Goal: Navigation & Orientation: Find specific page/section

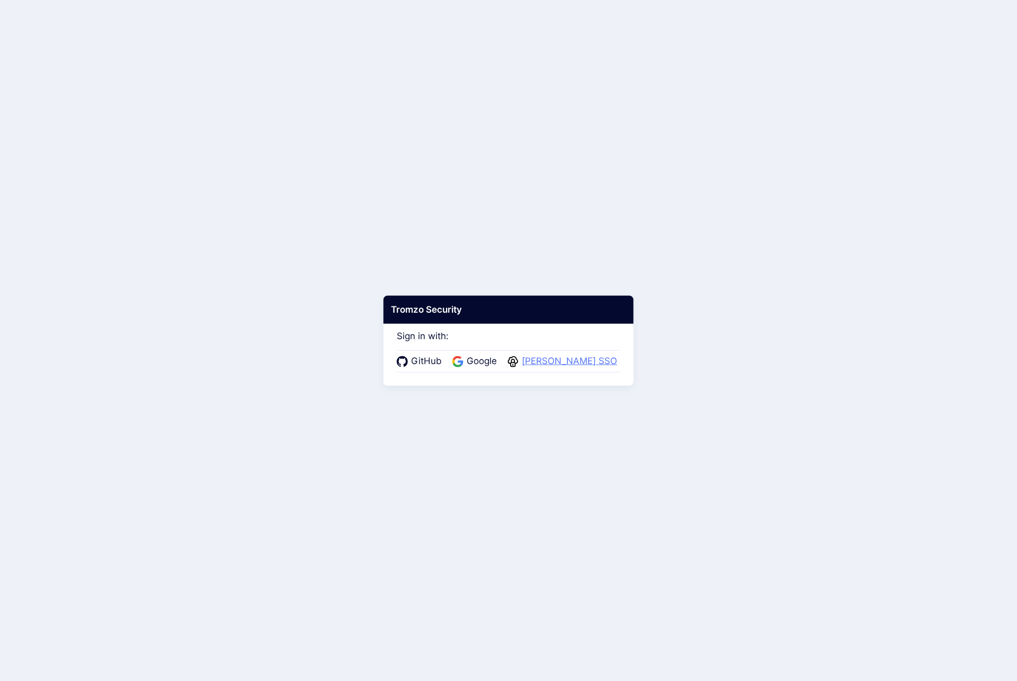
click at [579, 361] on span "Warby Parker SSO" at bounding box center [570, 361] width 102 height 14
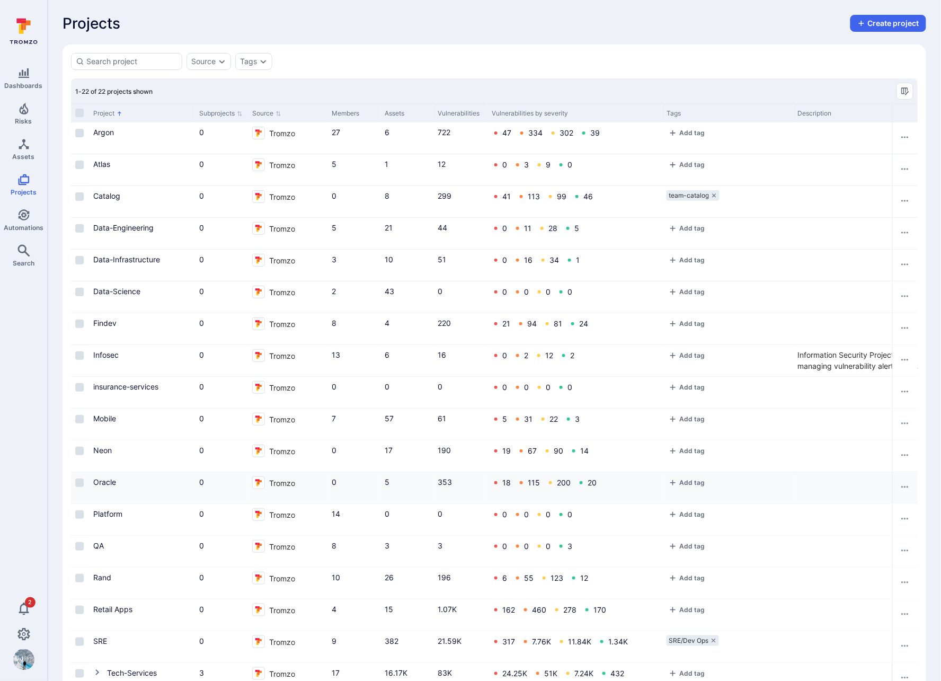
scroll to position [170, 0]
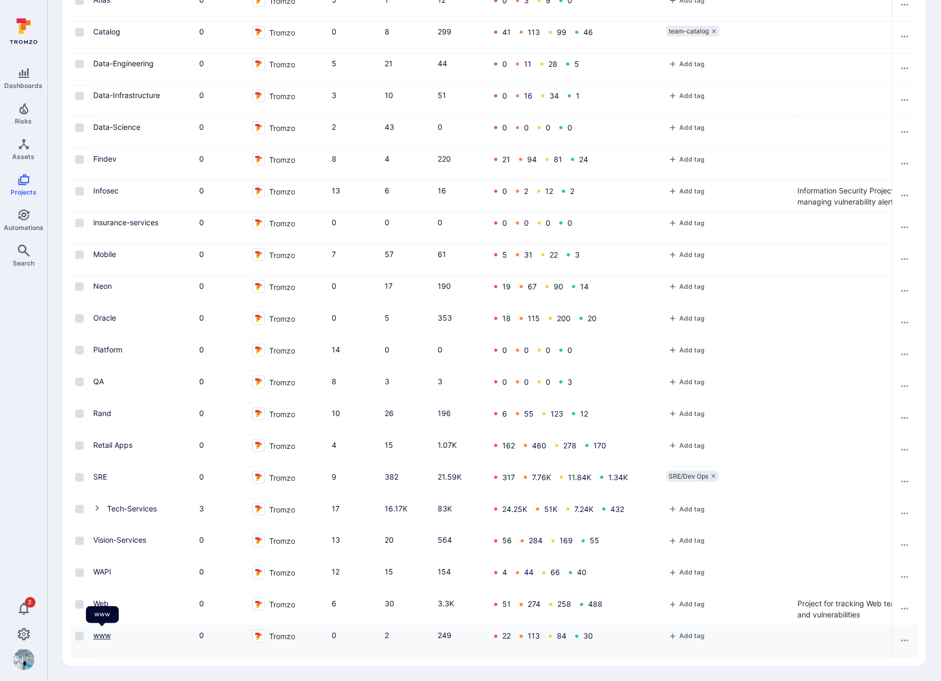
click at [109, 631] on link "www" at bounding box center [101, 635] width 17 height 9
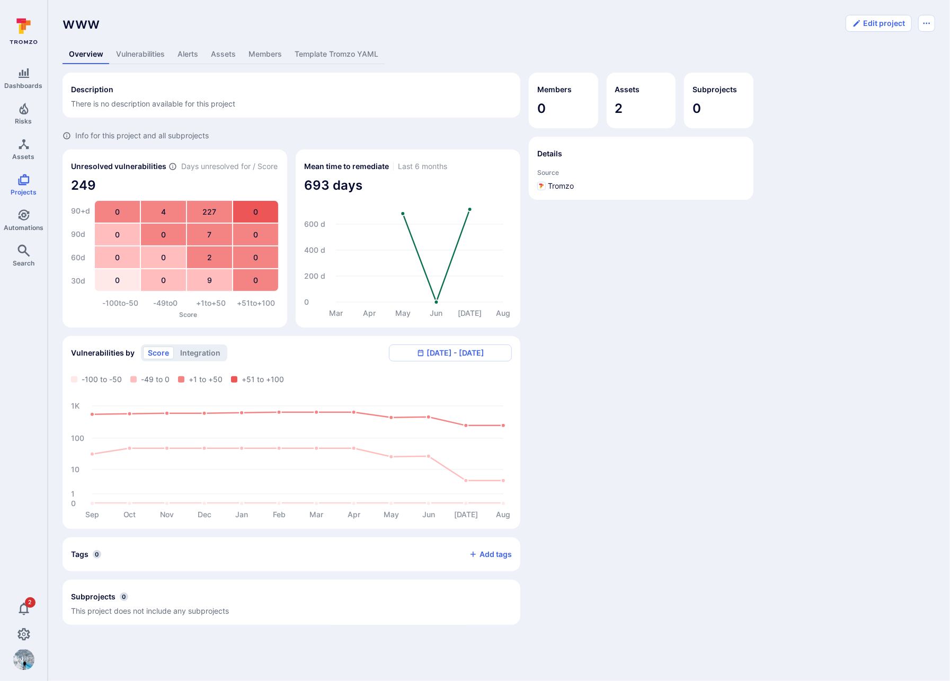
drag, startPoint x: 220, startPoint y: 55, endPoint x: 225, endPoint y: 60, distance: 7.1
click at [220, 55] on link "Assets" at bounding box center [224, 55] width 38 height 20
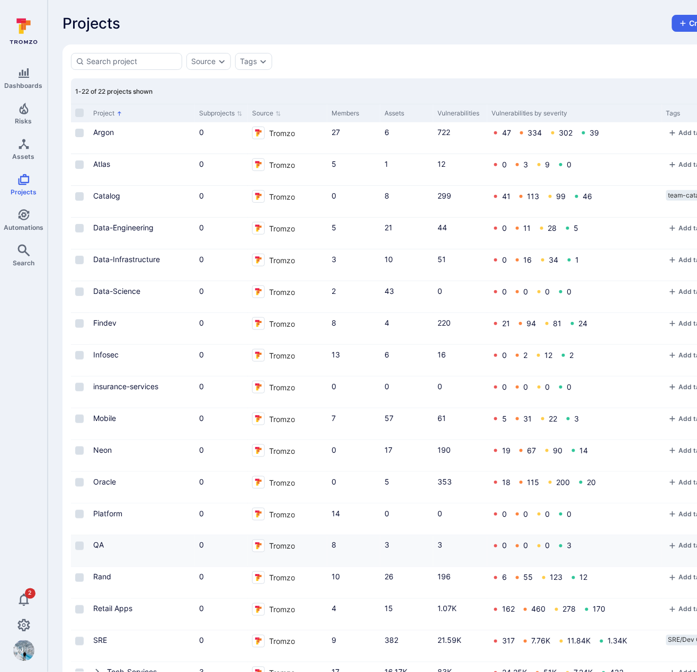
scroll to position [179, 0]
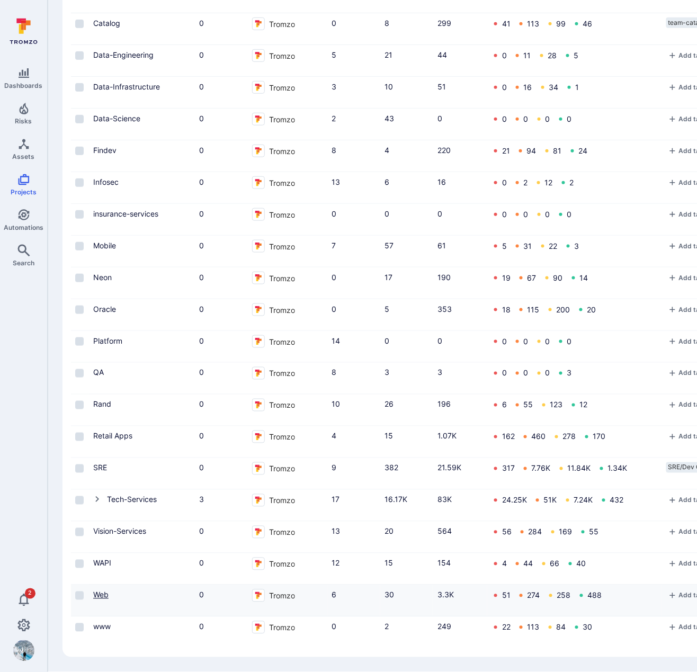
click at [102, 591] on link "Web" at bounding box center [100, 595] width 15 height 9
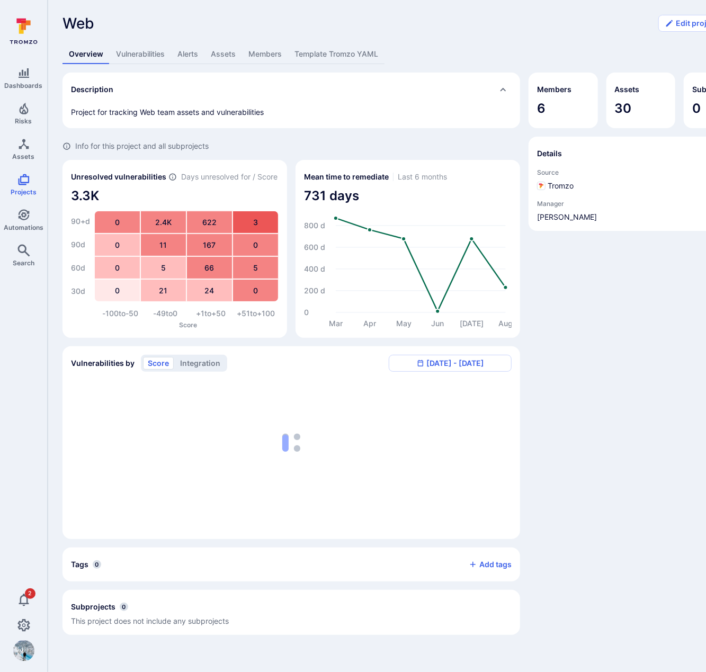
click at [224, 54] on link "Assets" at bounding box center [224, 55] width 38 height 20
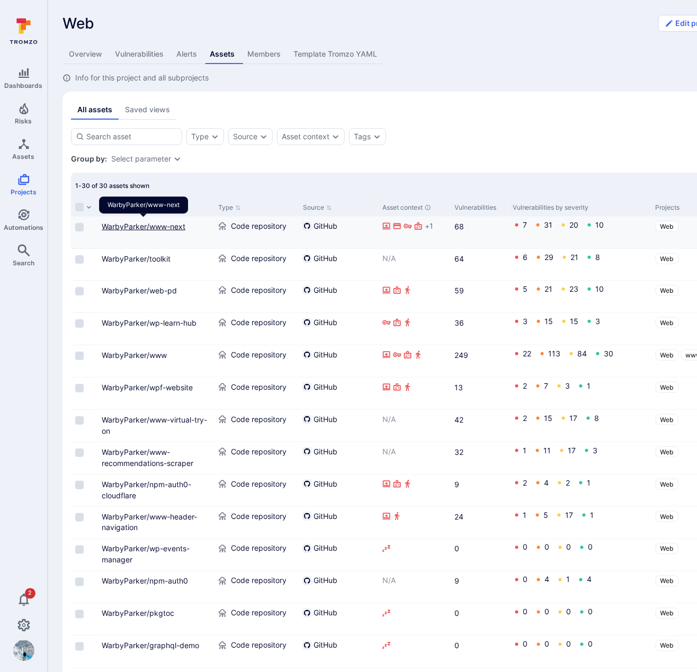
click at [154, 227] on link "WarbyParker/www-next" at bounding box center [144, 226] width 84 height 9
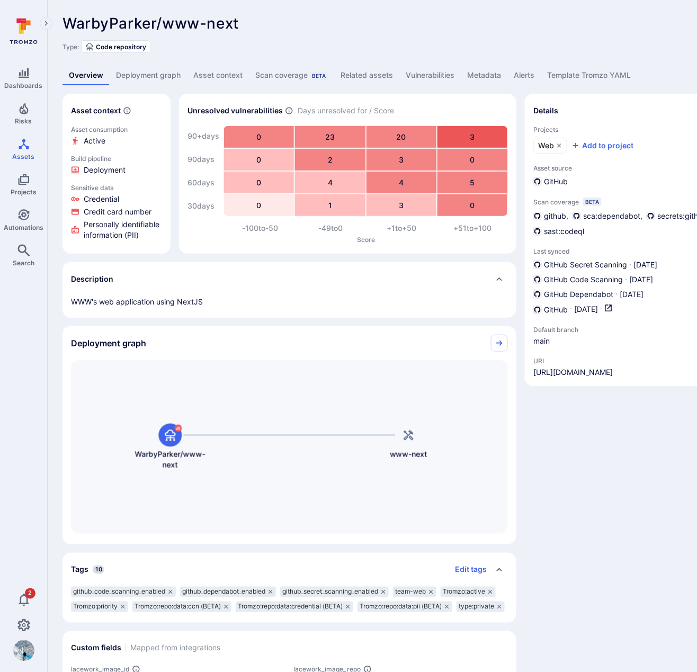
click at [157, 71] on link "Deployment graph" at bounding box center [148, 76] width 77 height 20
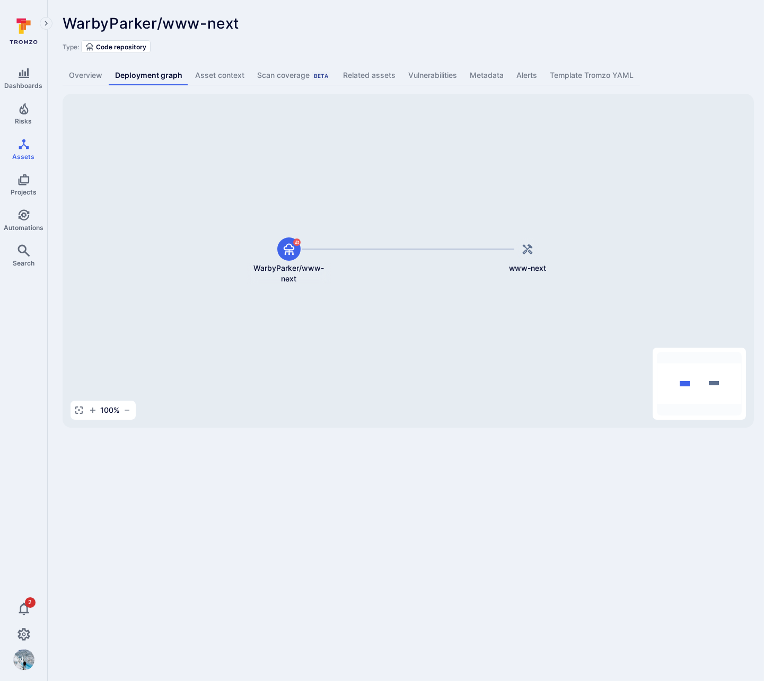
click at [26, 279] on div "Dashboards Risks Assets Projects Automations Search 2" at bounding box center [23, 342] width 47 height 658
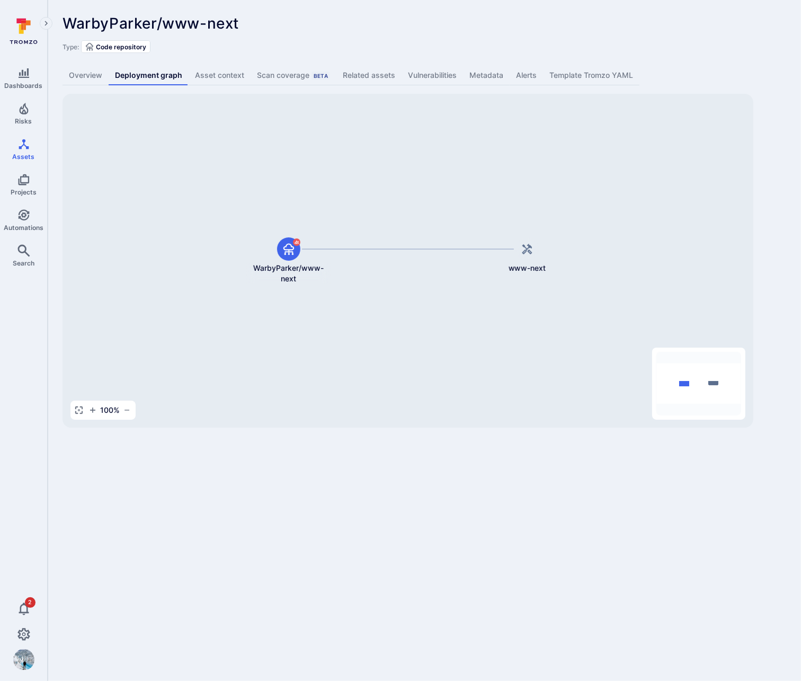
click at [16, 302] on div "Dashboards Risks Assets Projects Automations Search 2" at bounding box center [23, 342] width 47 height 658
click at [24, 630] on icon "Settings" at bounding box center [23, 634] width 13 height 12
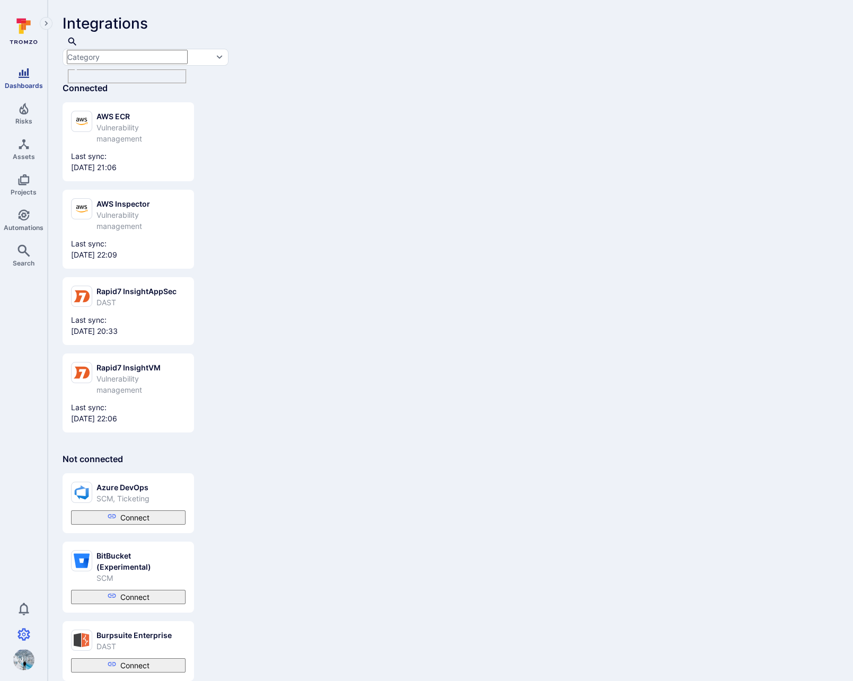
click at [20, 86] on span "Dashboards" at bounding box center [24, 86] width 38 height 8
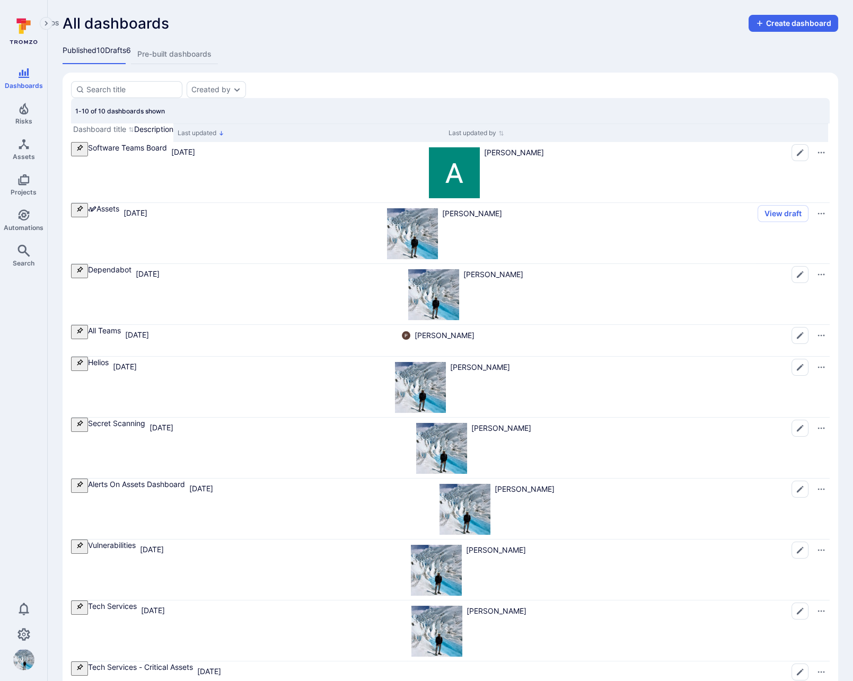
click at [35, 74] on link "Overview" at bounding box center [21, 69] width 26 height 21
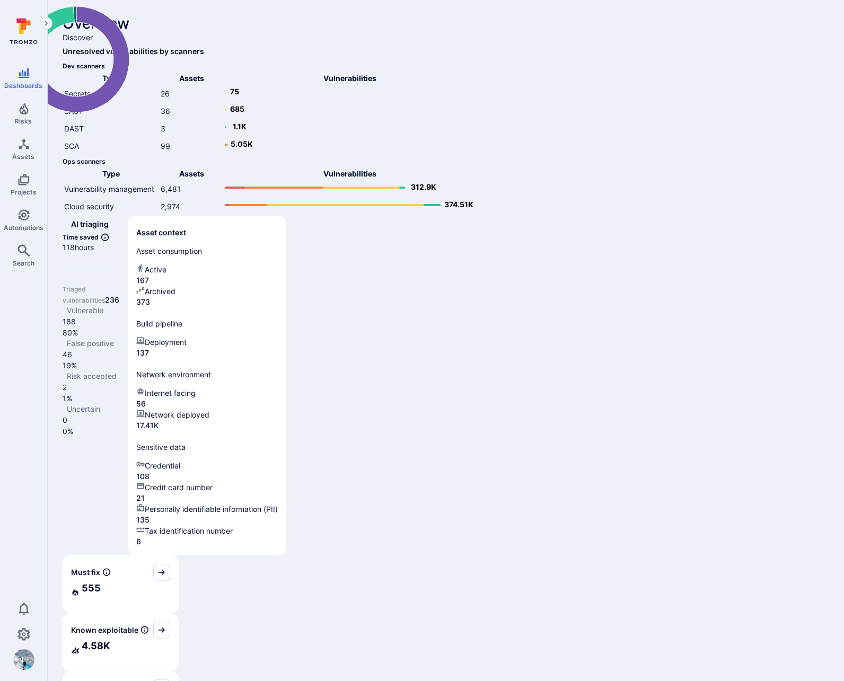
click at [35, 51] on link "All dashboards" at bounding box center [21, 48] width 26 height 21
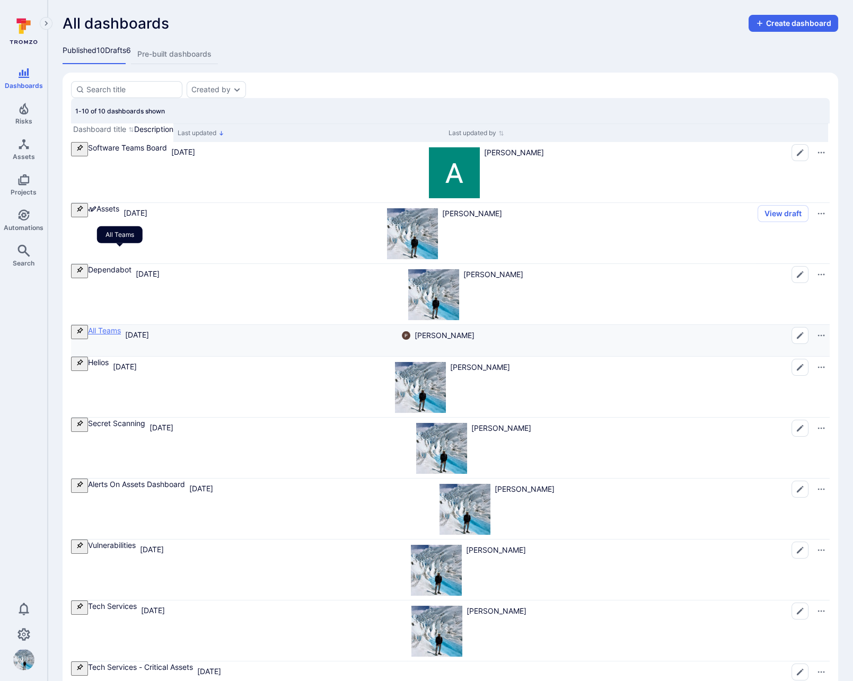
click at [118, 326] on link "All Teams" at bounding box center [104, 330] width 33 height 9
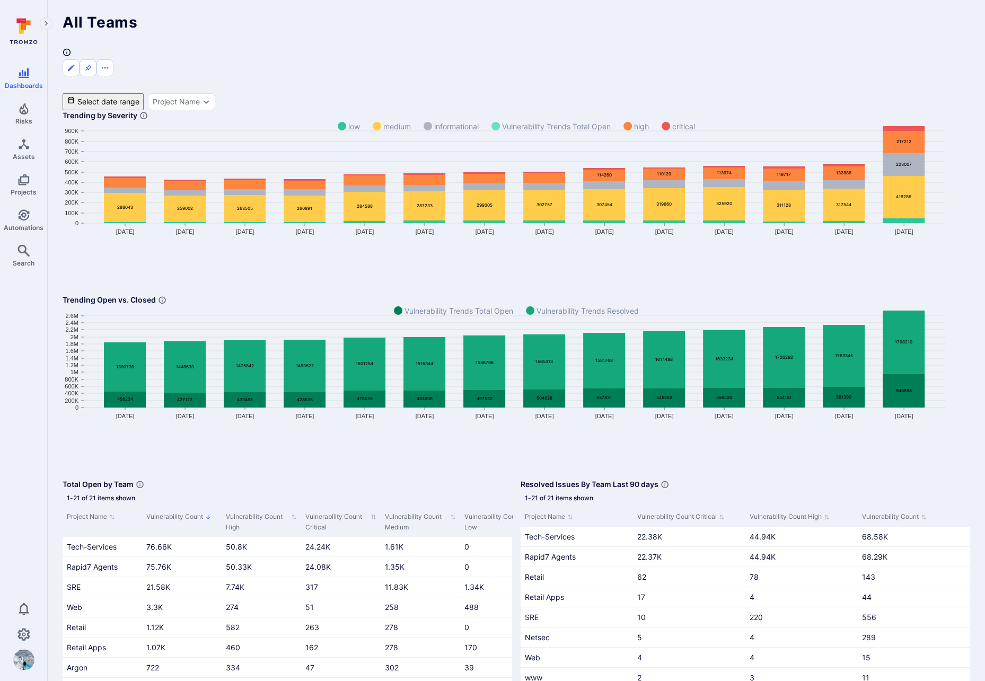
click at [47, 22] on icon "Expand navigation menu" at bounding box center [46, 23] width 3 height 5
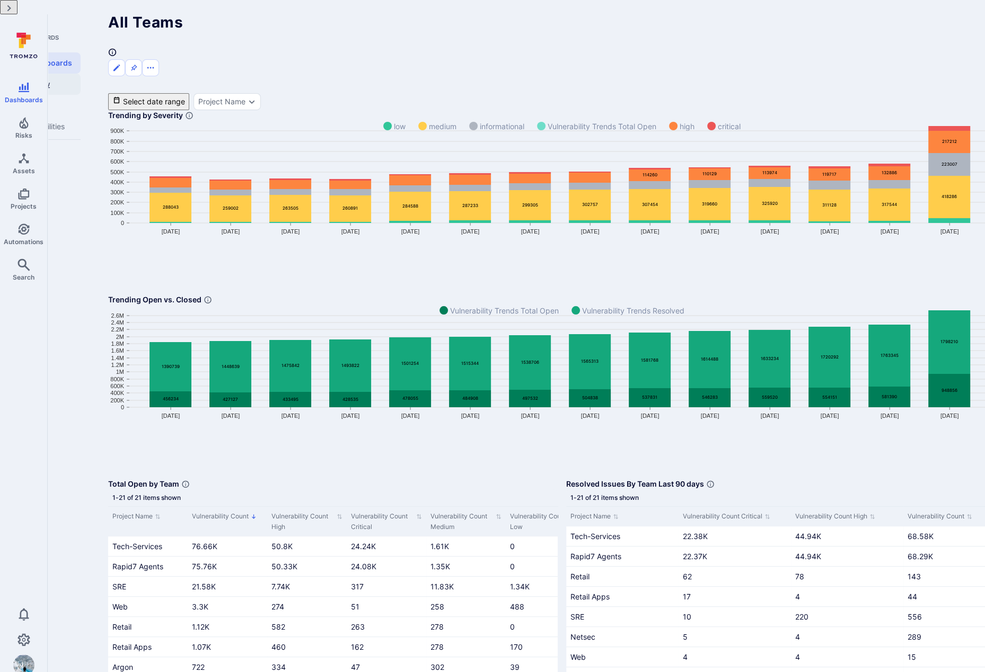
click at [81, 74] on link "Overview" at bounding box center [44, 84] width 72 height 21
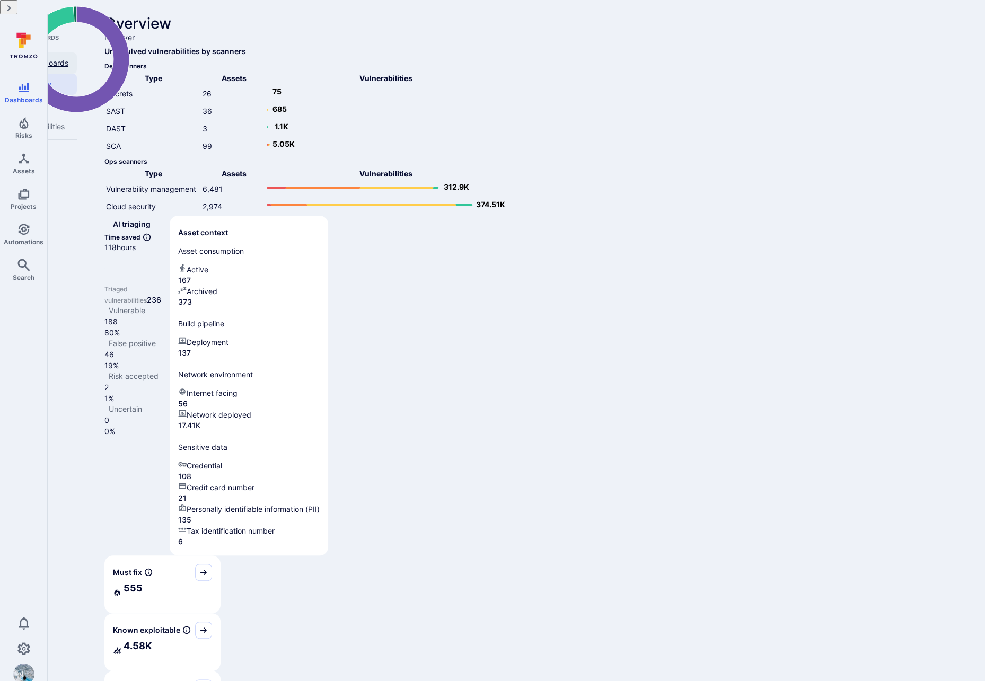
click at [77, 52] on link "All dashboards" at bounding box center [42, 62] width 68 height 21
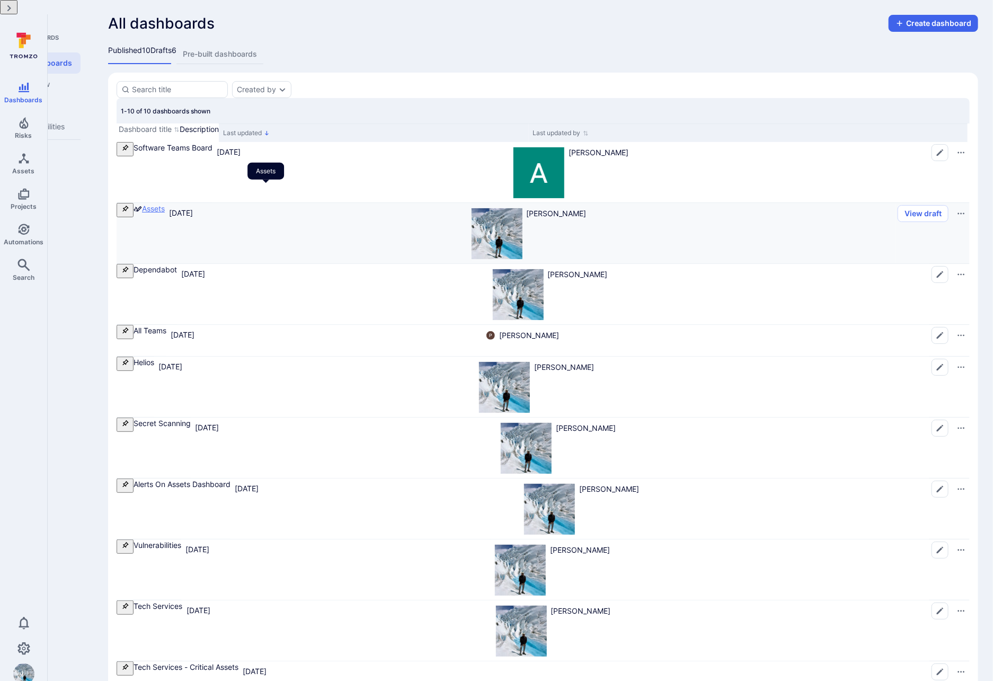
click at [165, 204] on link "Assets" at bounding box center [153, 208] width 23 height 9
